Goal: Task Accomplishment & Management: Use online tool/utility

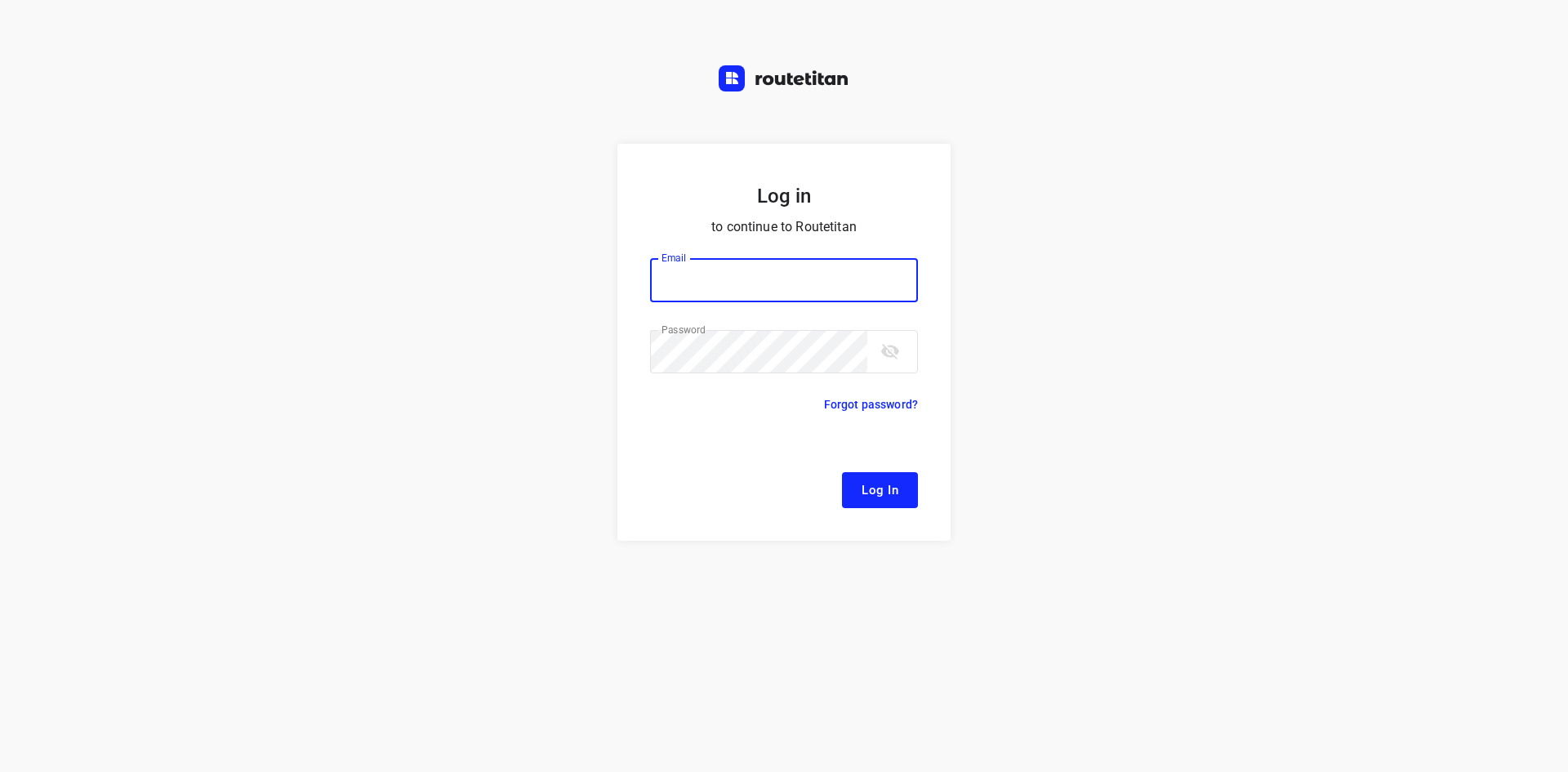
type input "[EMAIL_ADDRESS][DOMAIN_NAME]"
click at [876, 505] on form "Log in to continue to Routetitan Email [EMAIL_ADDRESS][DOMAIN_NAME] Email ​ Pas…" at bounding box center [784, 342] width 333 height 397
click at [873, 498] on span "Log In" at bounding box center [880, 490] width 37 height 21
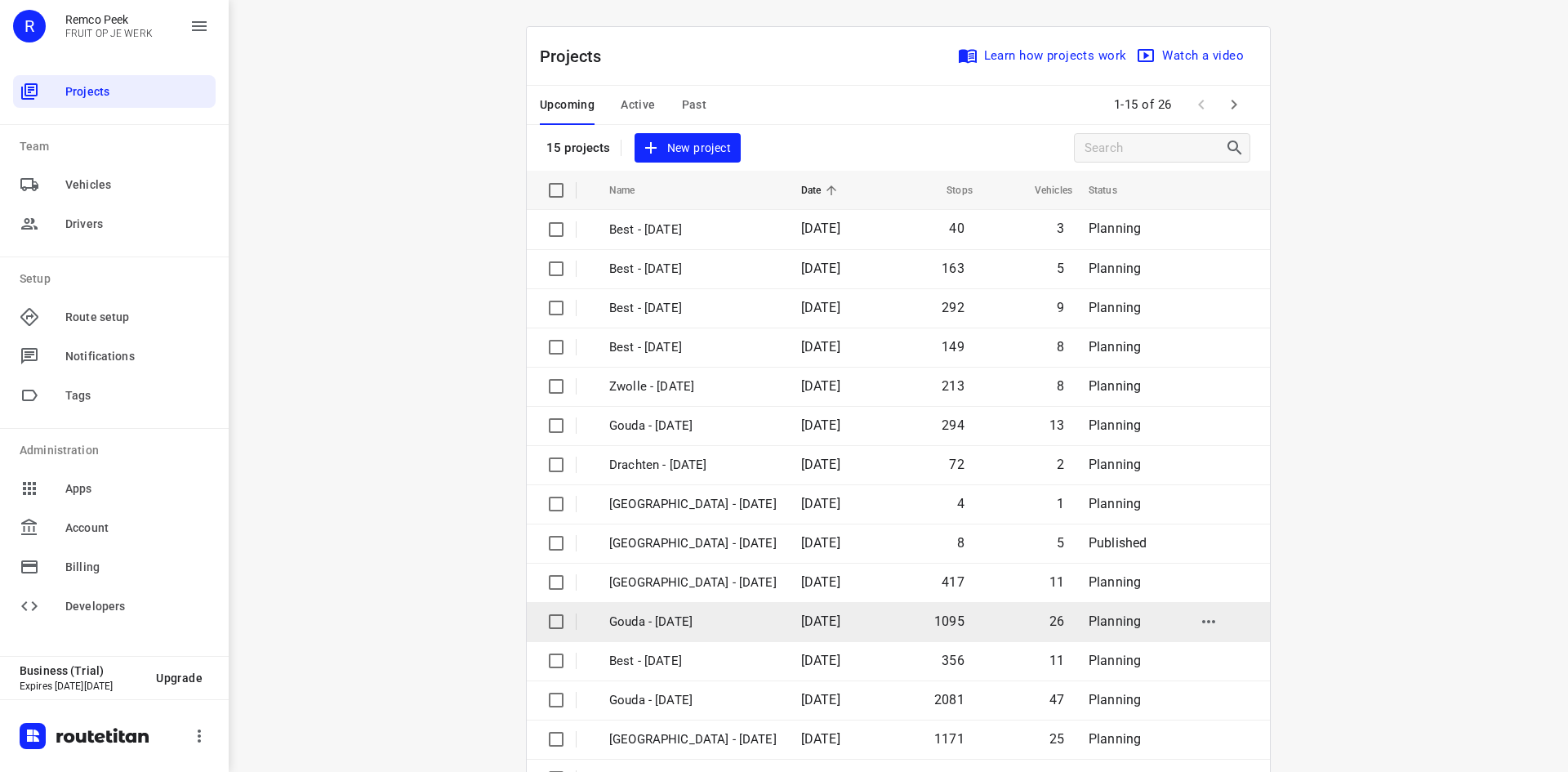
click at [707, 611] on td "Gouda - [DATE]" at bounding box center [690, 621] width 196 height 39
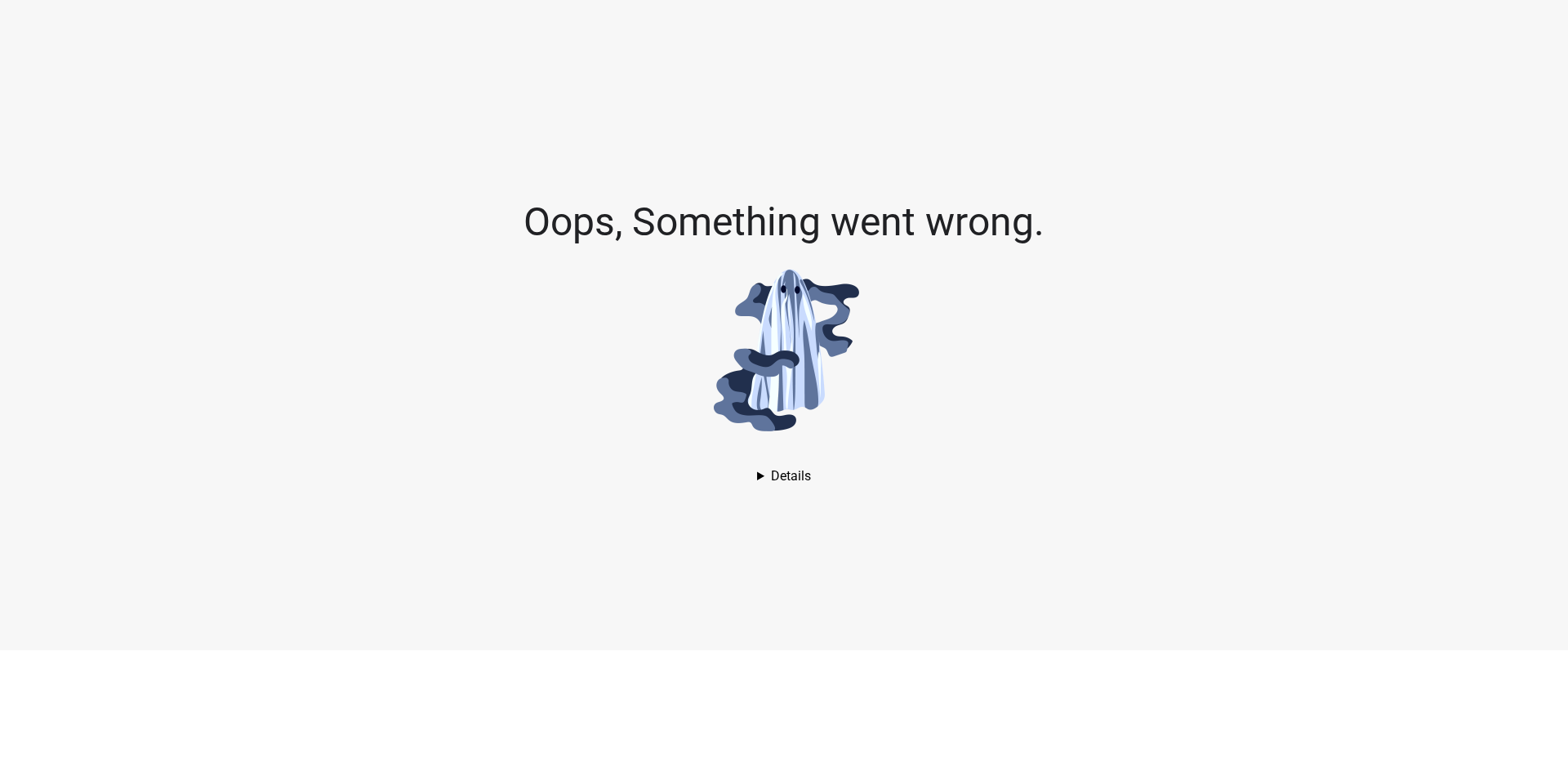
click at [806, 468] on div "Oops, Something went wrong. AssertionError: Assertion failed. See [URL][DOMAIN_…" at bounding box center [784, 325] width 1568 height 650
click at [806, 477] on details "AssertionError: Assertion failed. See [URL][DOMAIN_NAME] for details. in Unknow…" at bounding box center [783, 476] width 53 height 16
